Goal: Information Seeking & Learning: Learn about a topic

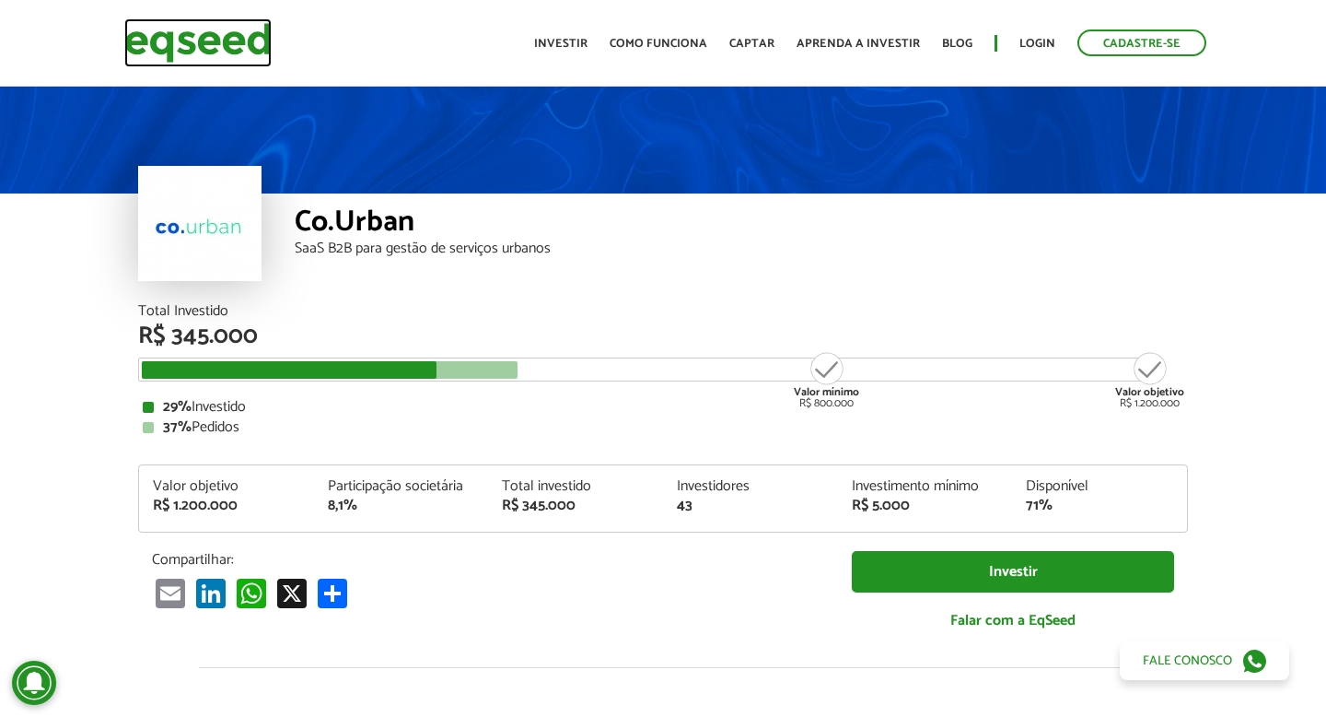
click at [198, 43] on img at bounding box center [197, 42] width 147 height 49
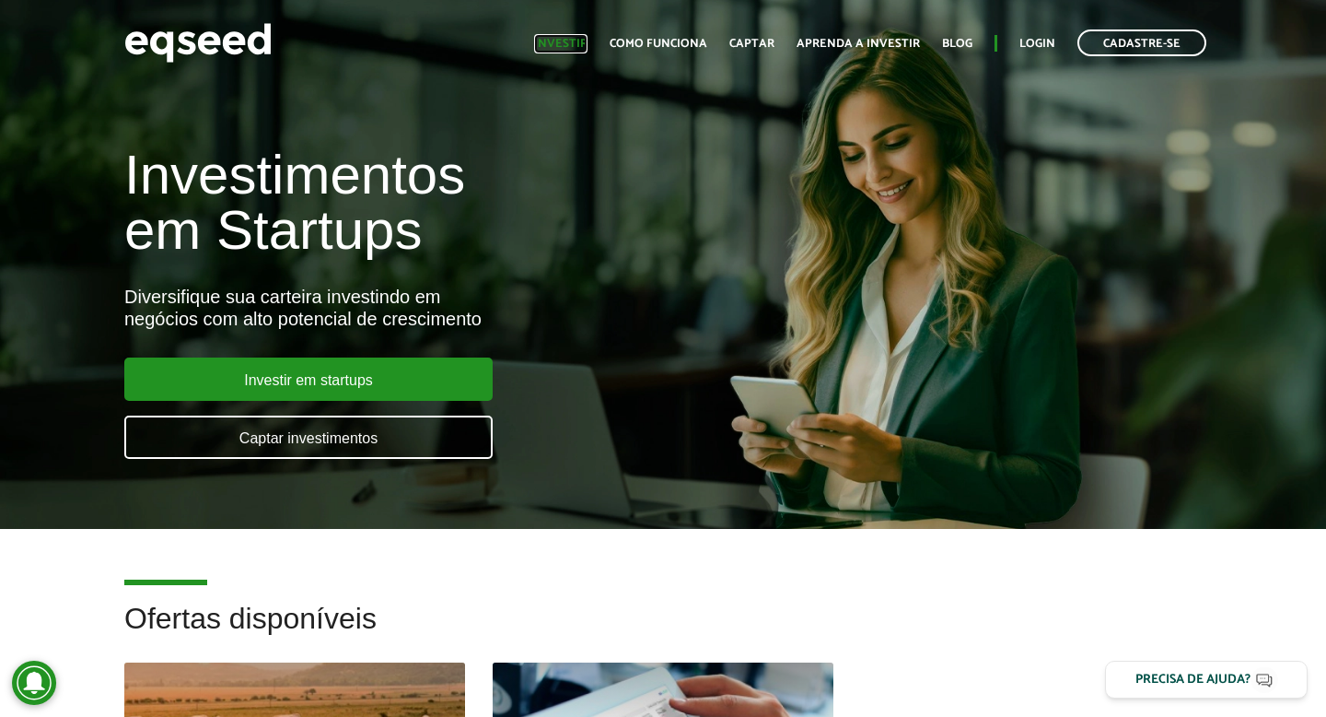
click at [582, 45] on link "Investir" at bounding box center [560, 44] width 53 height 12
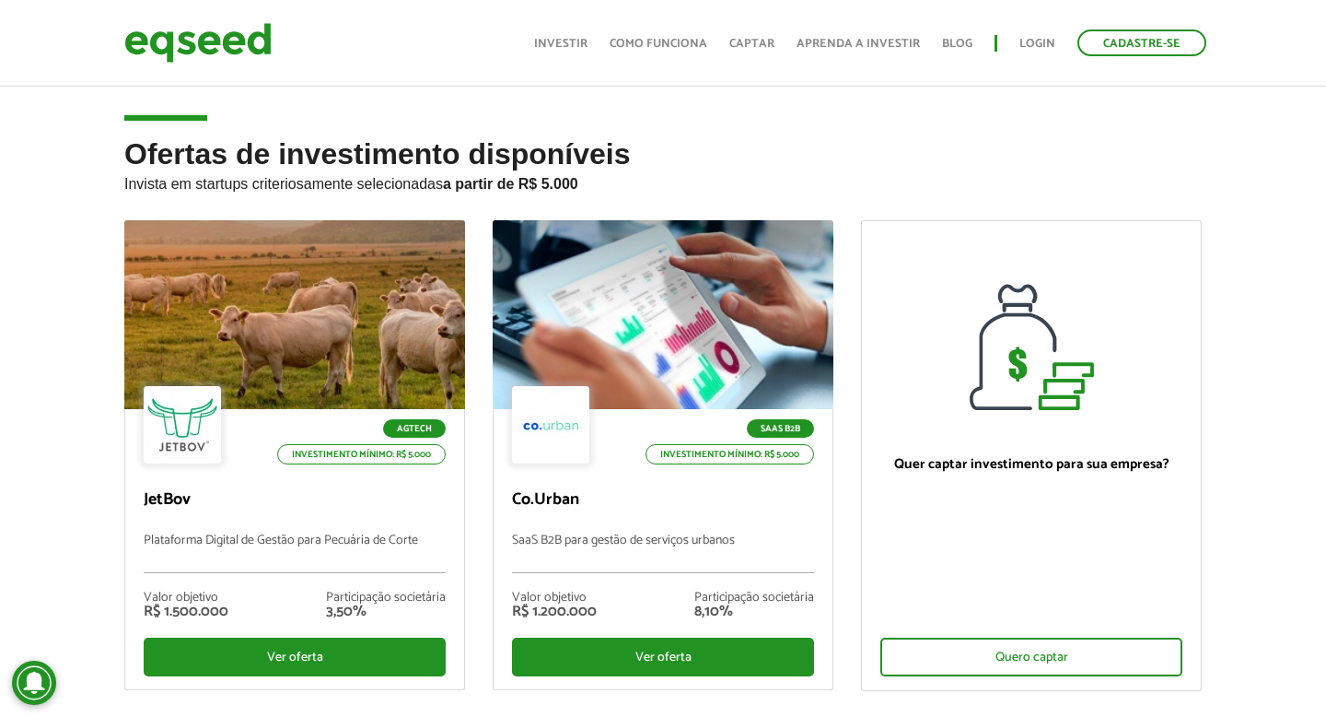
scroll to position [106, 0]
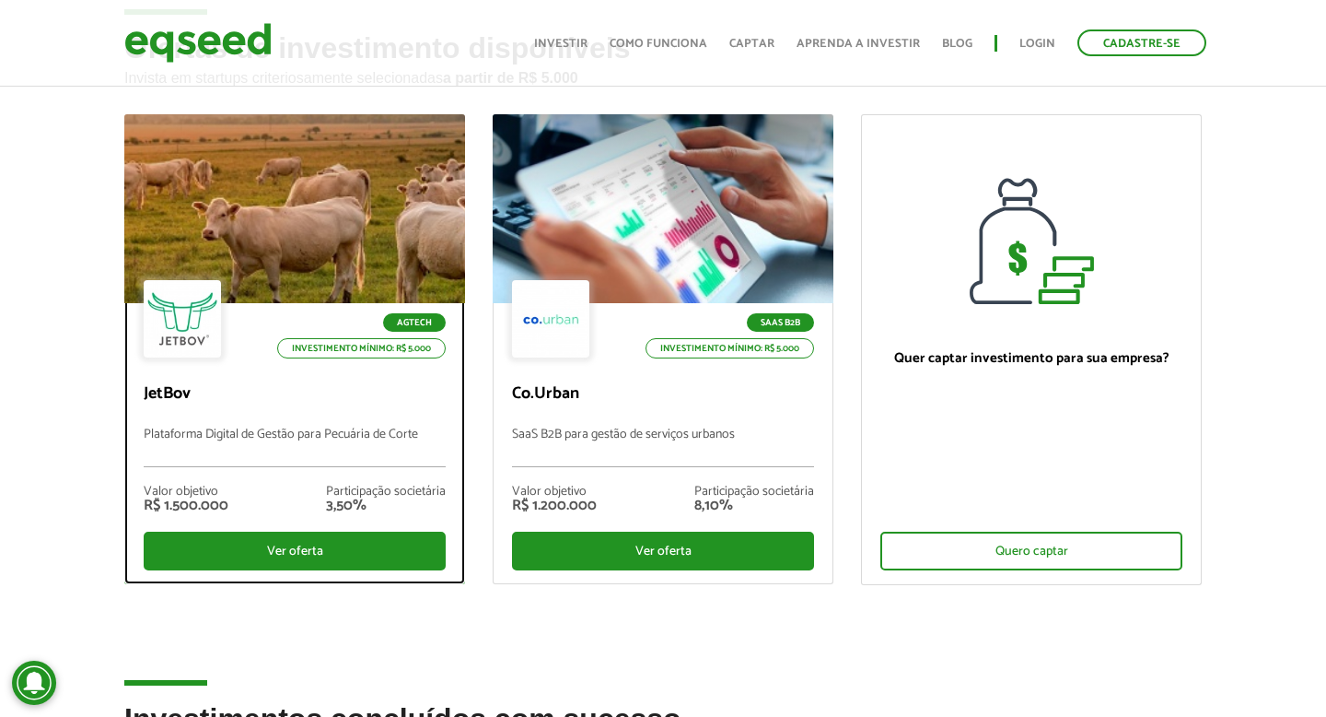
click at [289, 218] on div at bounding box center [294, 209] width 409 height 227
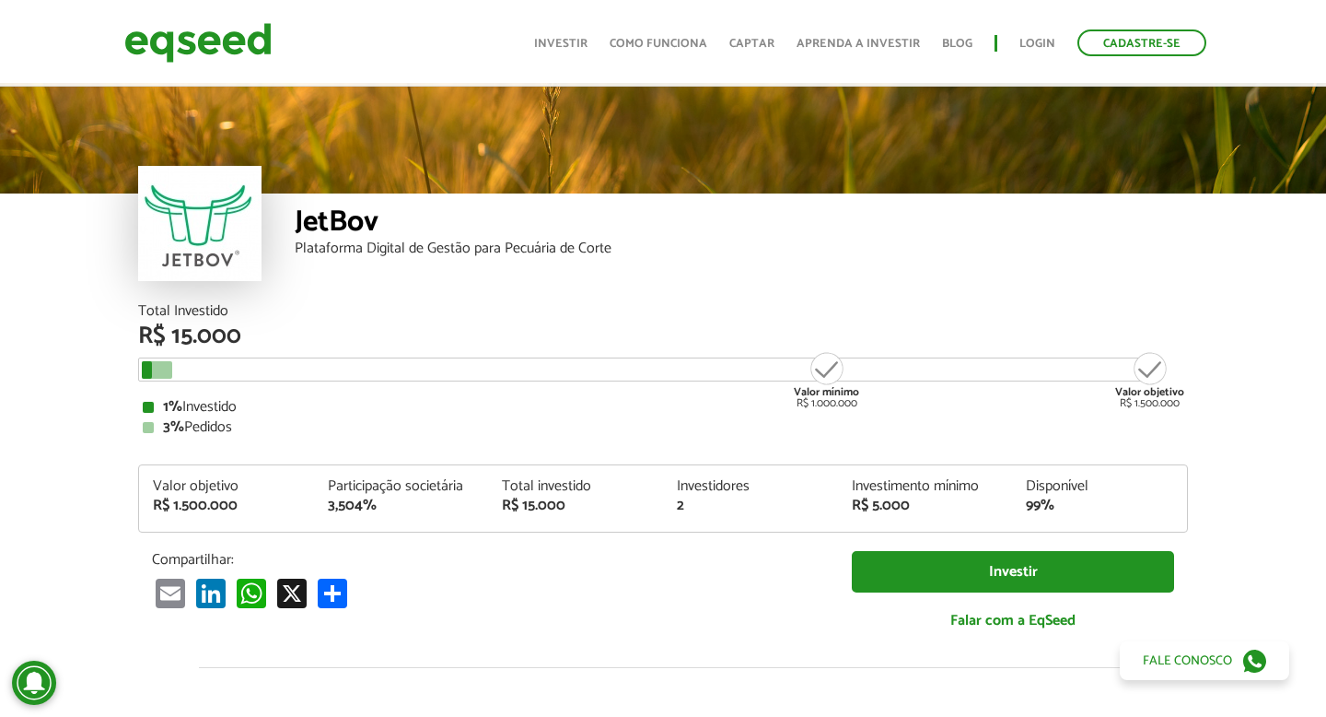
scroll to position [26, 0]
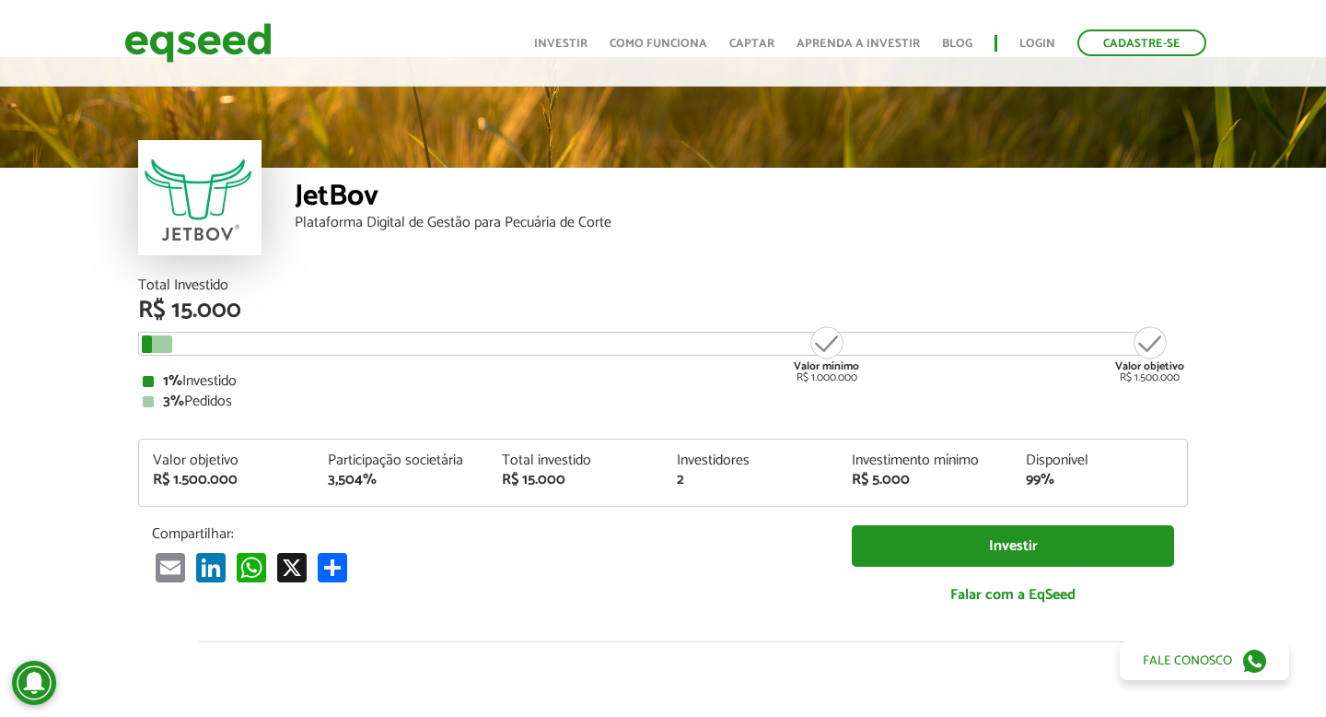
click at [84, 283] on article "JetBov Plataforma Digital de Gestão para Pecuária de Corte Total Investido R$ 1…" at bounding box center [663, 663] width 1326 height 1212
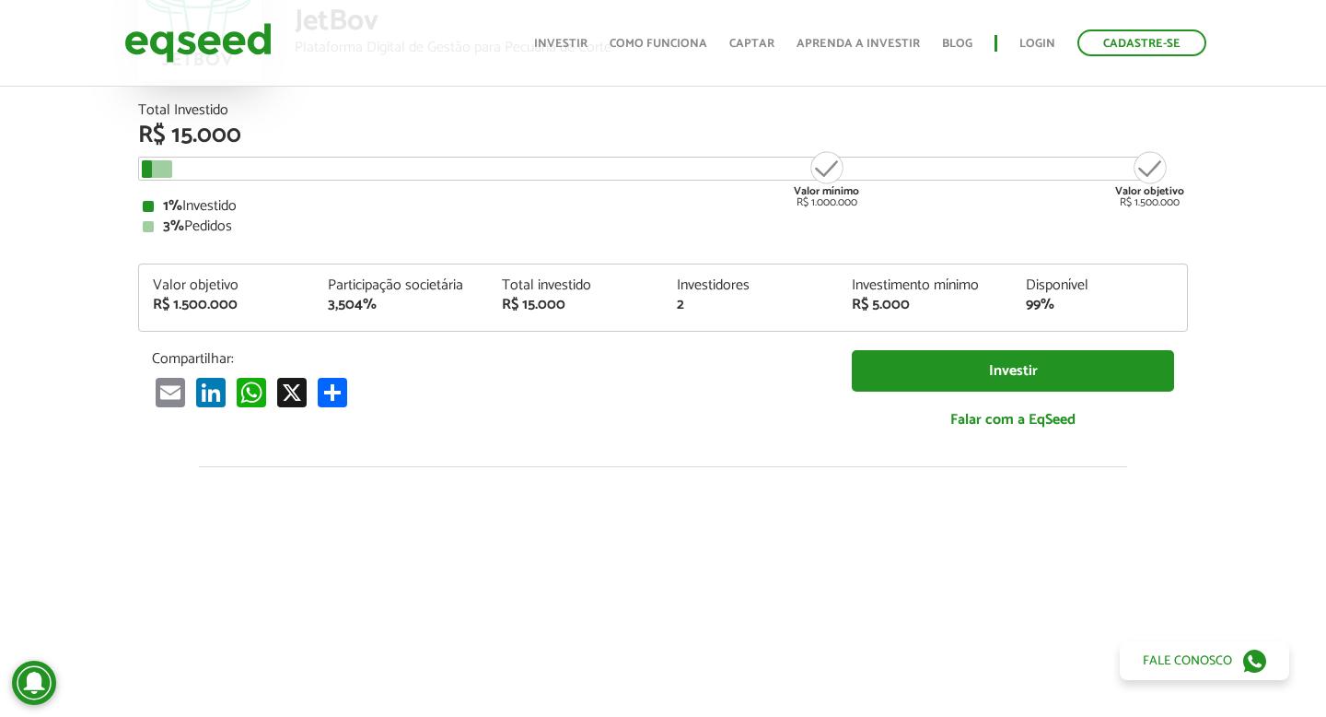
scroll to position [0, 0]
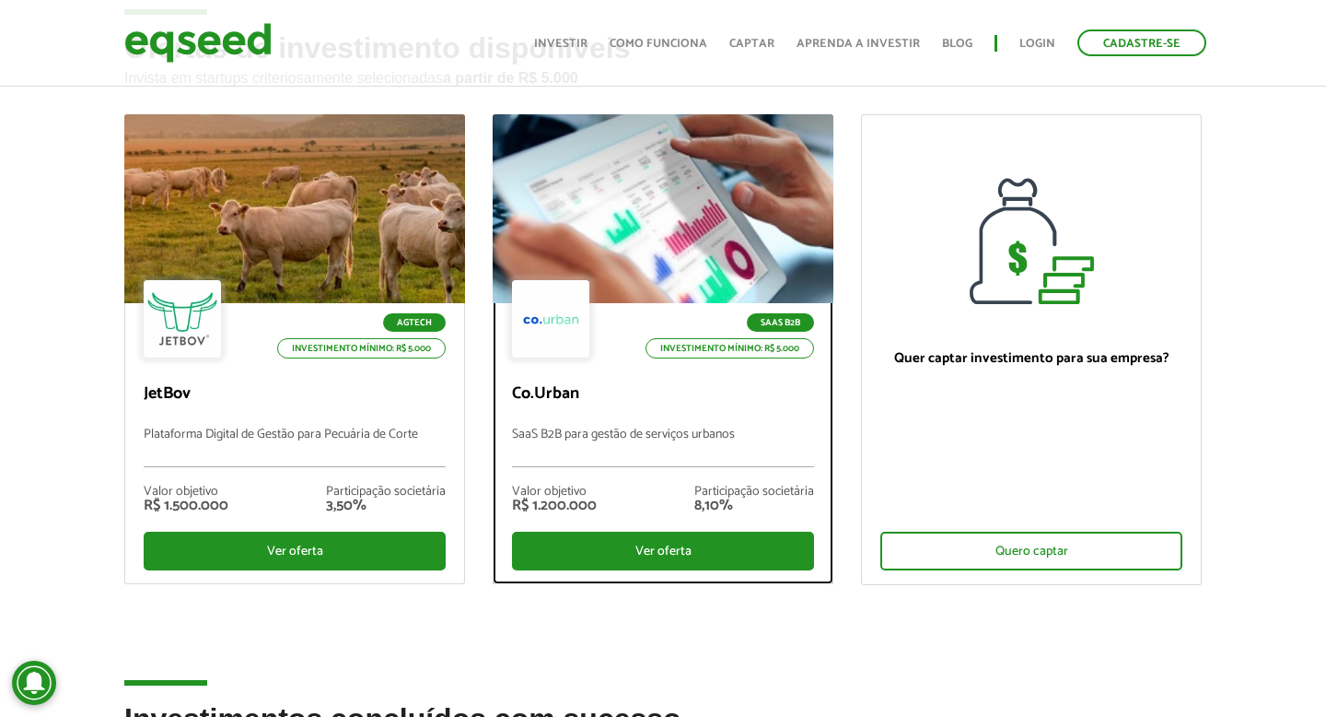
click at [567, 180] on div at bounding box center [663, 209] width 409 height 227
